Goal: Use online tool/utility: Utilize a website feature to perform a specific function

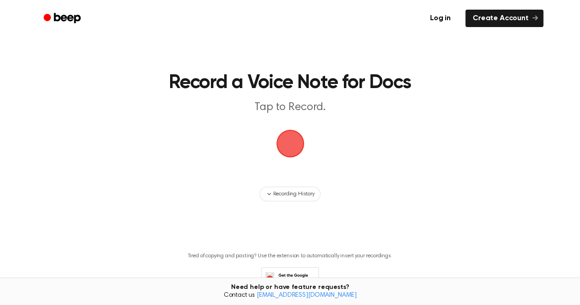
click at [292, 148] on span "button" at bounding box center [290, 143] width 48 height 48
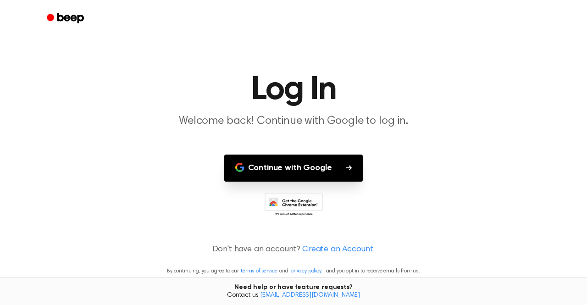
click at [305, 169] on button "Continue with Google" at bounding box center [293, 168] width 139 height 27
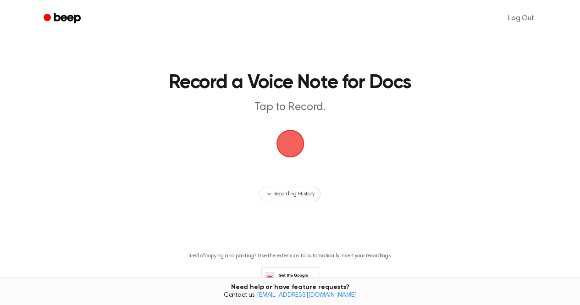
click at [294, 140] on span "button" at bounding box center [290, 143] width 50 height 50
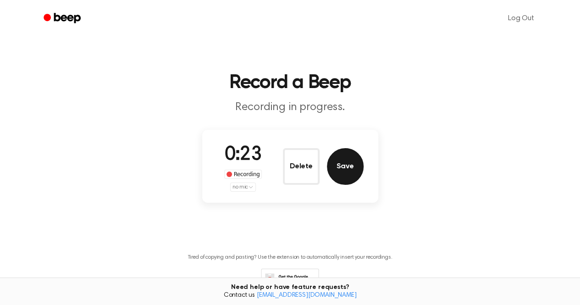
click at [340, 164] on button "Save" at bounding box center [345, 166] width 37 height 37
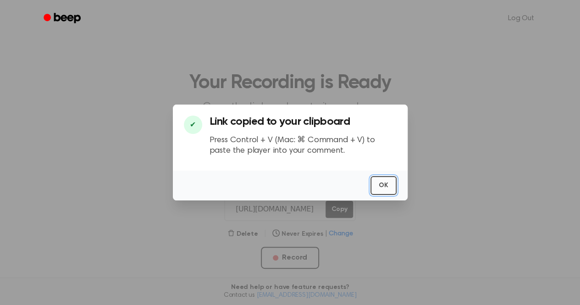
click at [386, 188] on button "OK" at bounding box center [383, 185] width 26 height 19
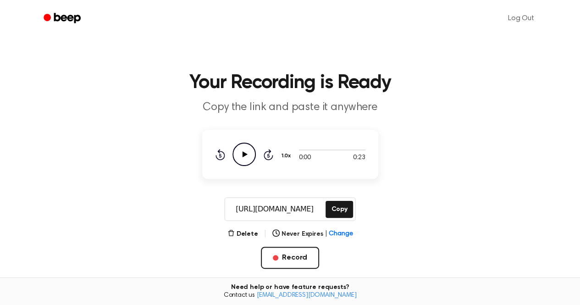
click at [240, 153] on icon "Play Audio" at bounding box center [243, 154] width 23 height 23
click at [243, 153] on icon at bounding box center [244, 154] width 4 height 6
click at [237, 155] on icon "Play Audio" at bounding box center [243, 154] width 23 height 23
click at [242, 154] on icon at bounding box center [244, 154] width 4 height 6
click at [249, 235] on button "Delete" at bounding box center [242, 234] width 31 height 10
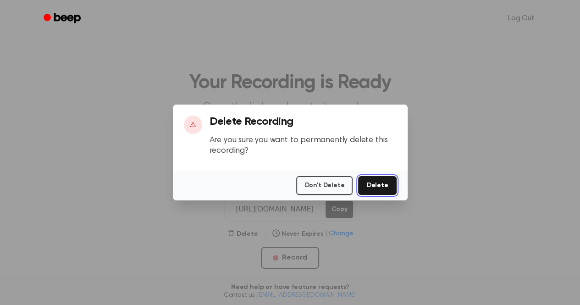
click at [384, 179] on button "Delete" at bounding box center [377, 185] width 38 height 19
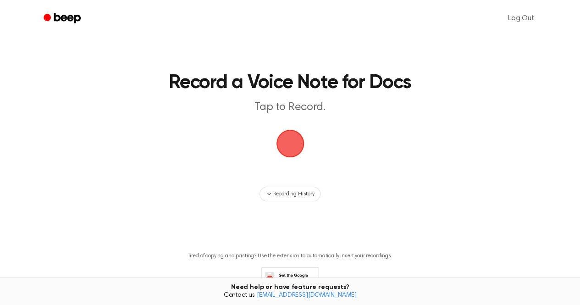
click at [289, 149] on span "button" at bounding box center [289, 143] width 35 height 35
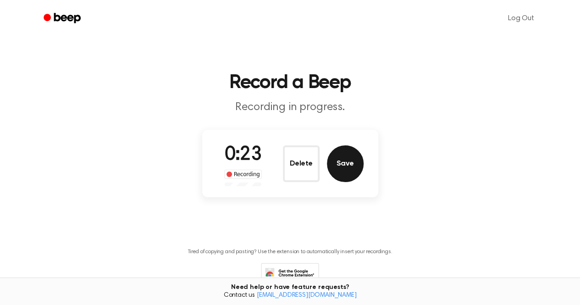
click at [344, 166] on button "Save" at bounding box center [345, 163] width 37 height 37
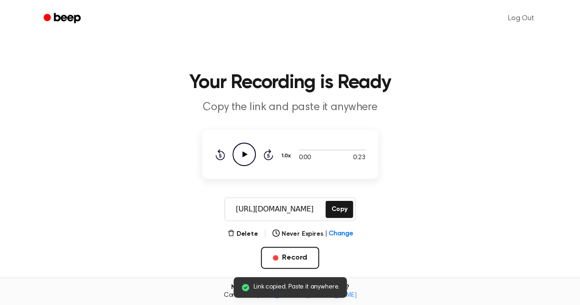
click at [243, 155] on icon at bounding box center [244, 154] width 5 height 6
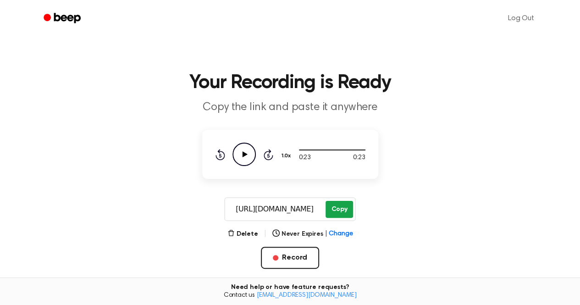
click at [343, 210] on button "Copy" at bounding box center [339, 209] width 27 height 17
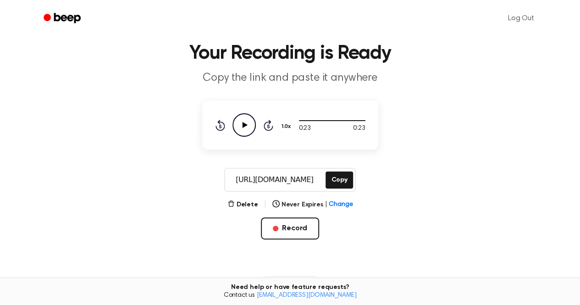
scroll to position [29, 0]
